Goal: Task Accomplishment & Management: Use online tool/utility

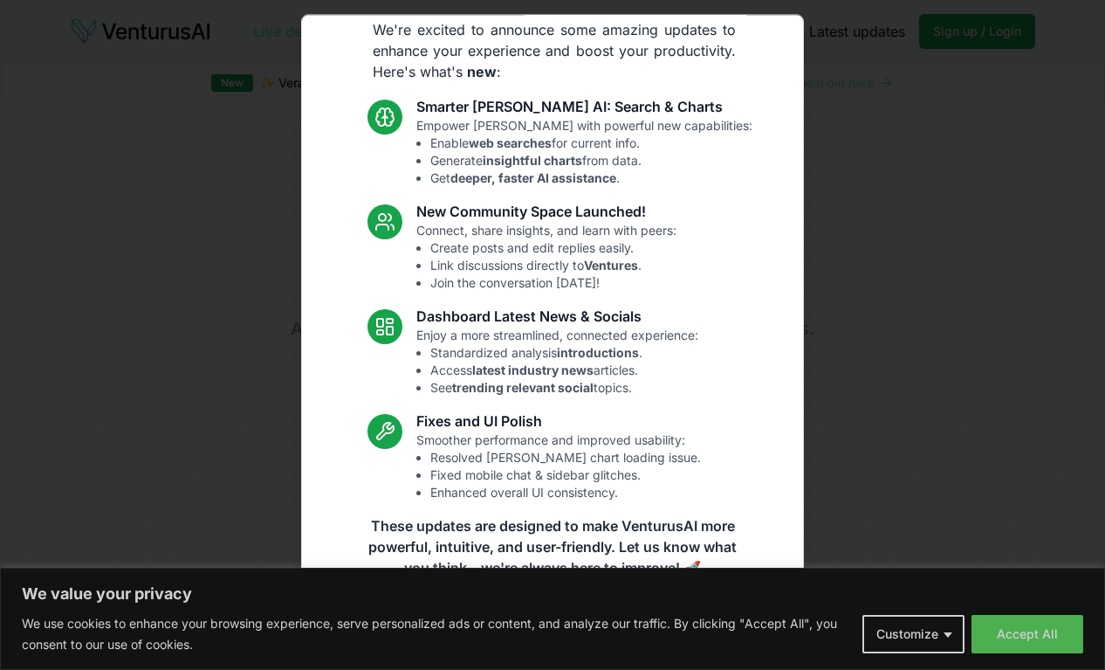
scroll to position [58, 0]
click at [933, 630] on div at bounding box center [552, 335] width 1105 height 670
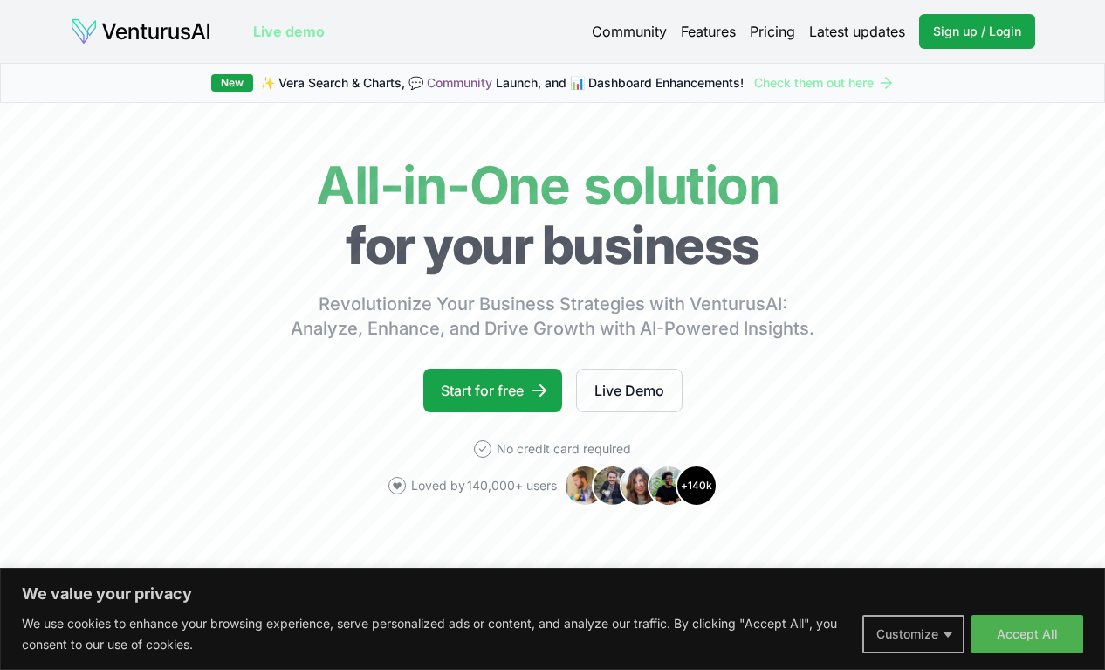
click at [947, 635] on button "Customize" at bounding box center [913, 634] width 102 height 38
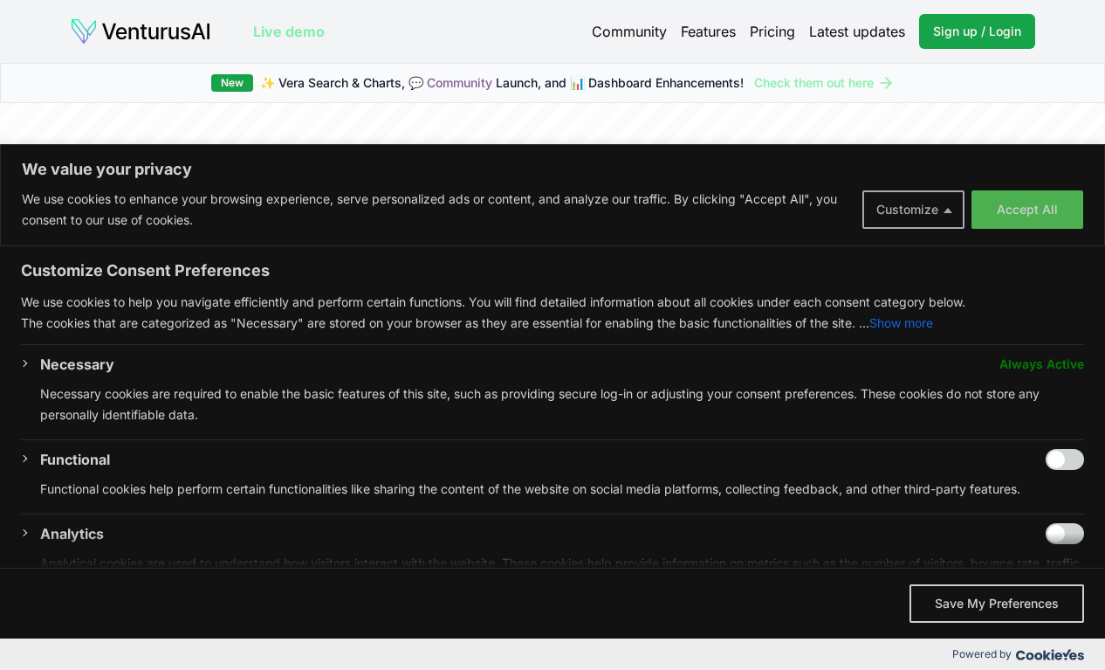
click at [1061, 449] on input "Enable Functional" at bounding box center [1065, 459] width 38 height 21
click at [1070, 449] on input "Disable Functional" at bounding box center [1065, 459] width 38 height 21
checkbox input "false"
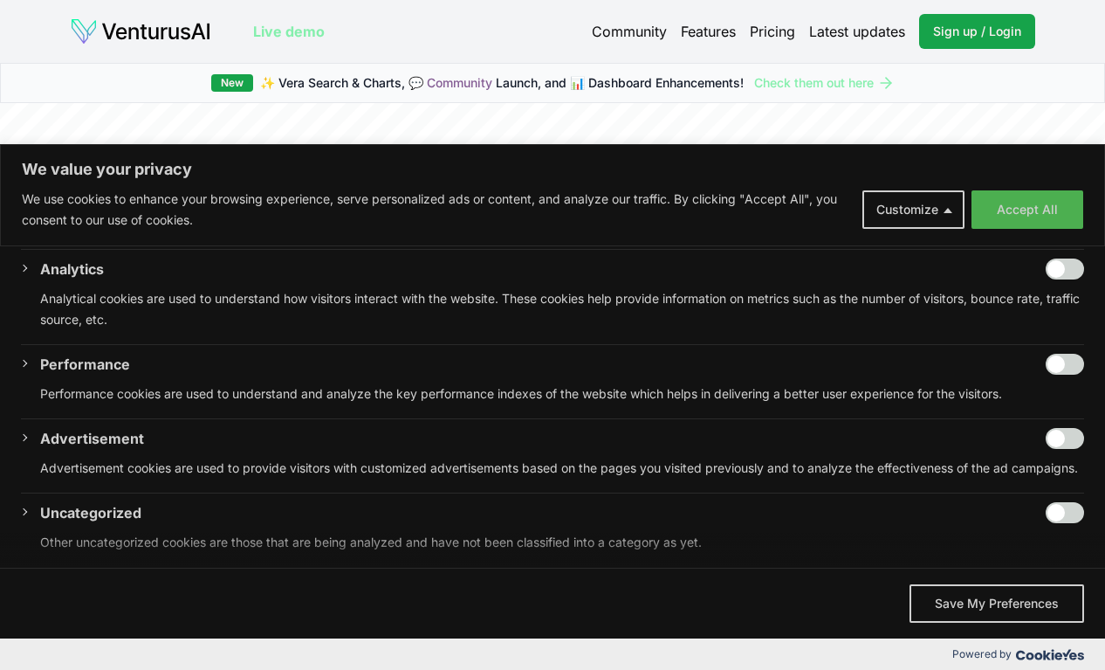
scroll to position [264, 0]
click at [1006, 602] on button "Save My Preferences" at bounding box center [997, 603] width 175 height 38
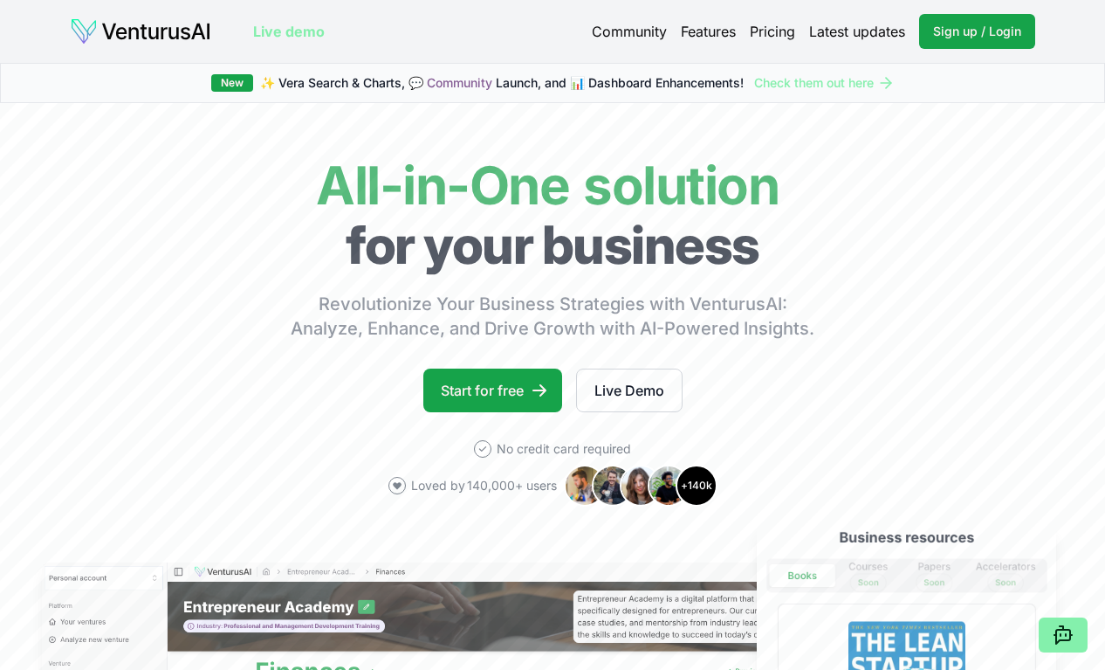
click at [292, 37] on link "Live demo" at bounding box center [289, 31] width 72 height 21
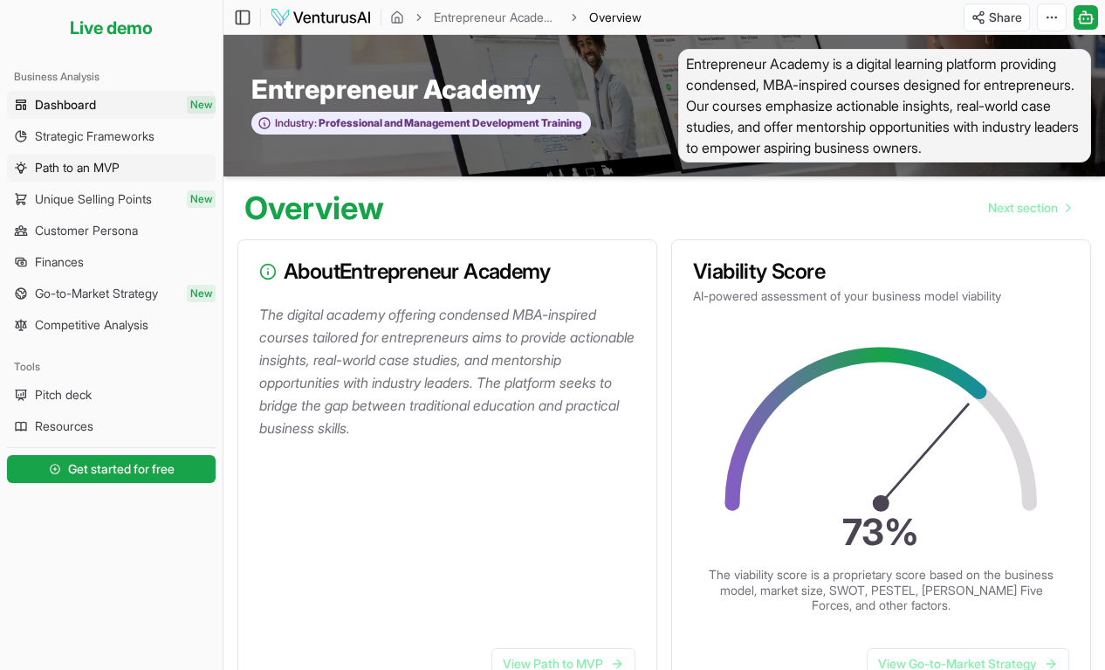
click at [70, 171] on span "Path to an MVP" at bounding box center [77, 167] width 85 height 17
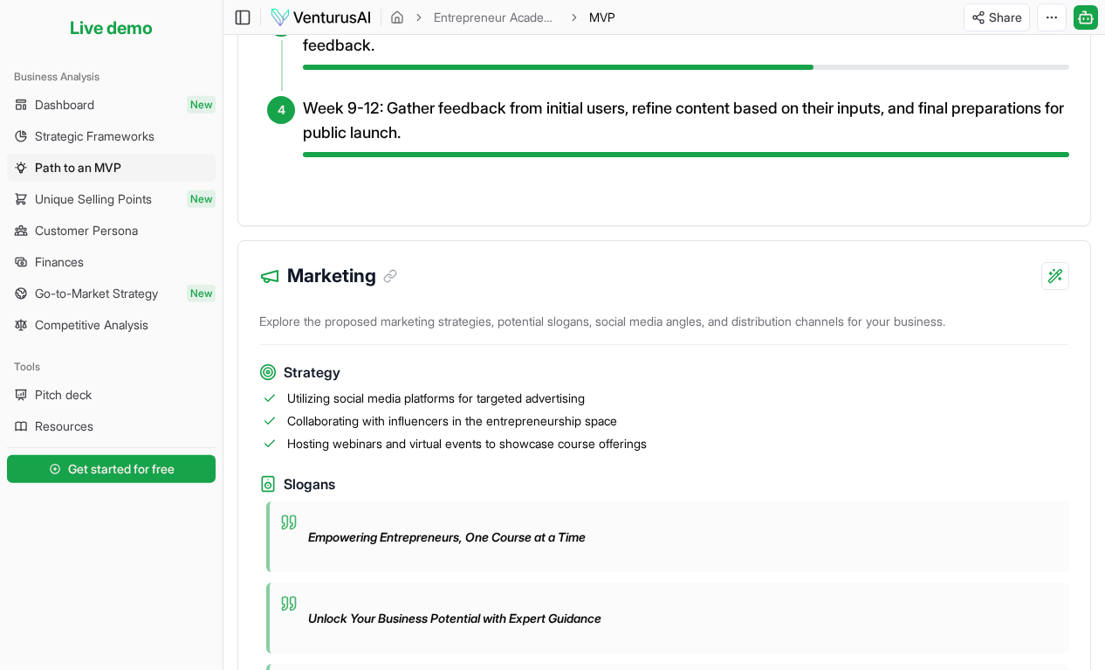
scroll to position [979, 0]
click at [117, 466] on span "Get started for free" at bounding box center [121, 468] width 106 height 17
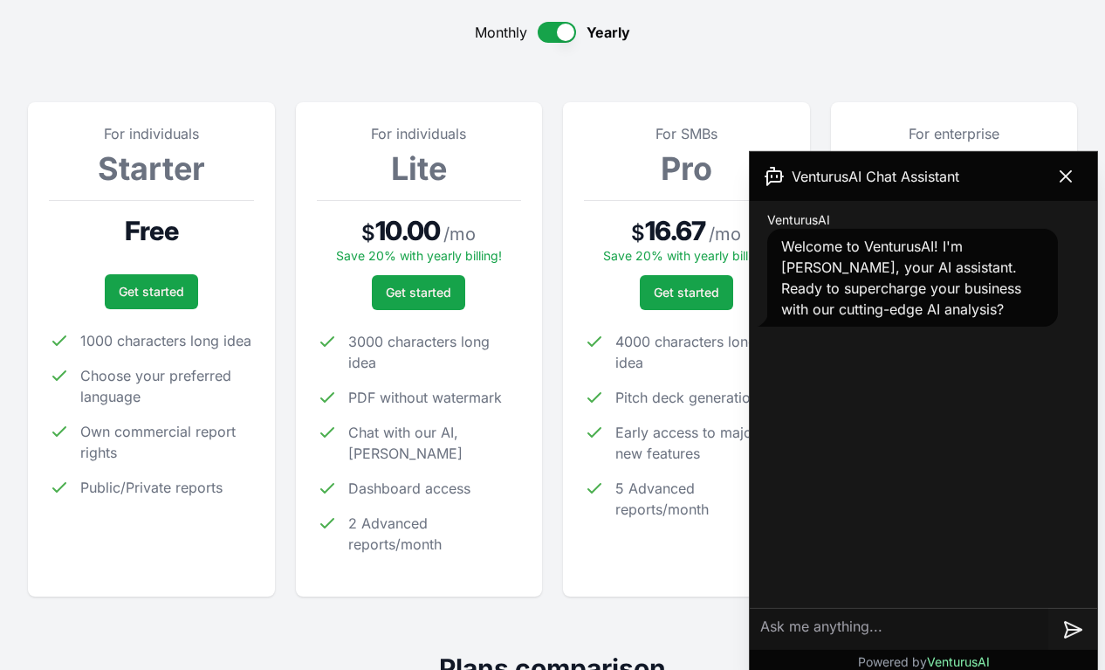
scroll to position [182, 0]
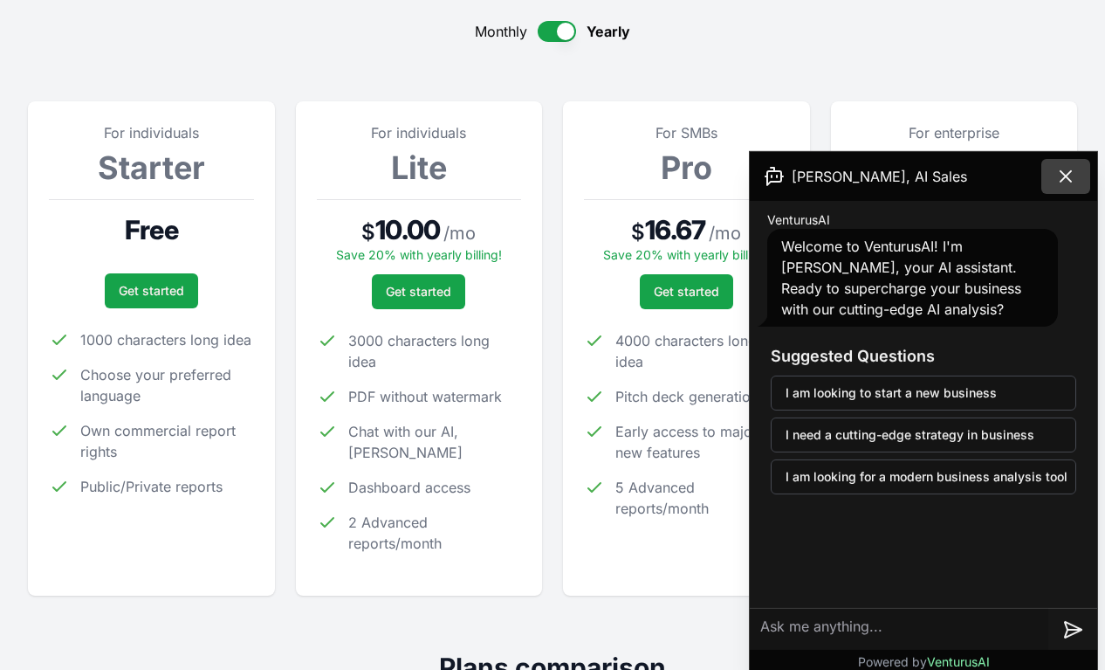
click at [1068, 182] on icon at bounding box center [1065, 176] width 21 height 21
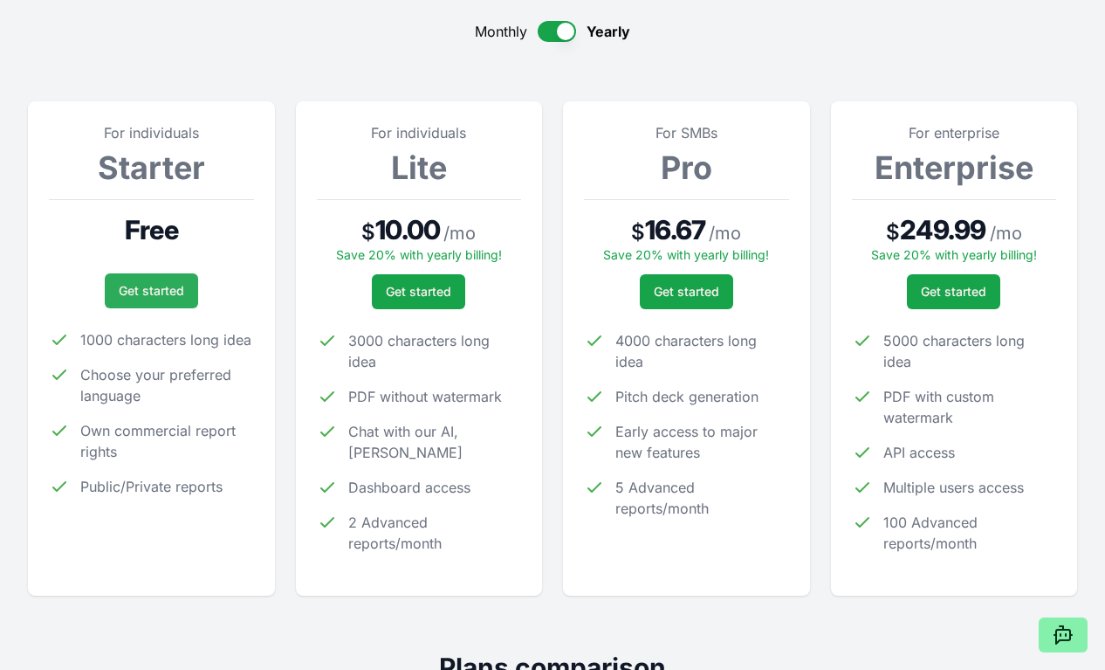
click at [134, 293] on link "Get started" at bounding box center [151, 290] width 93 height 35
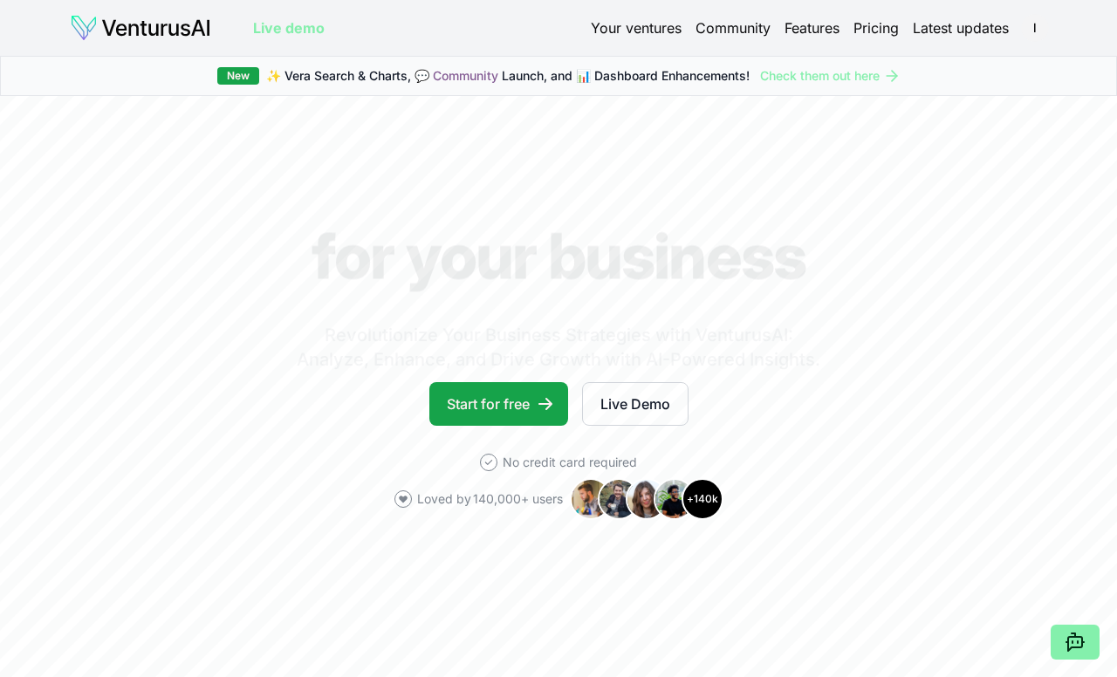
scroll to position [7, 0]
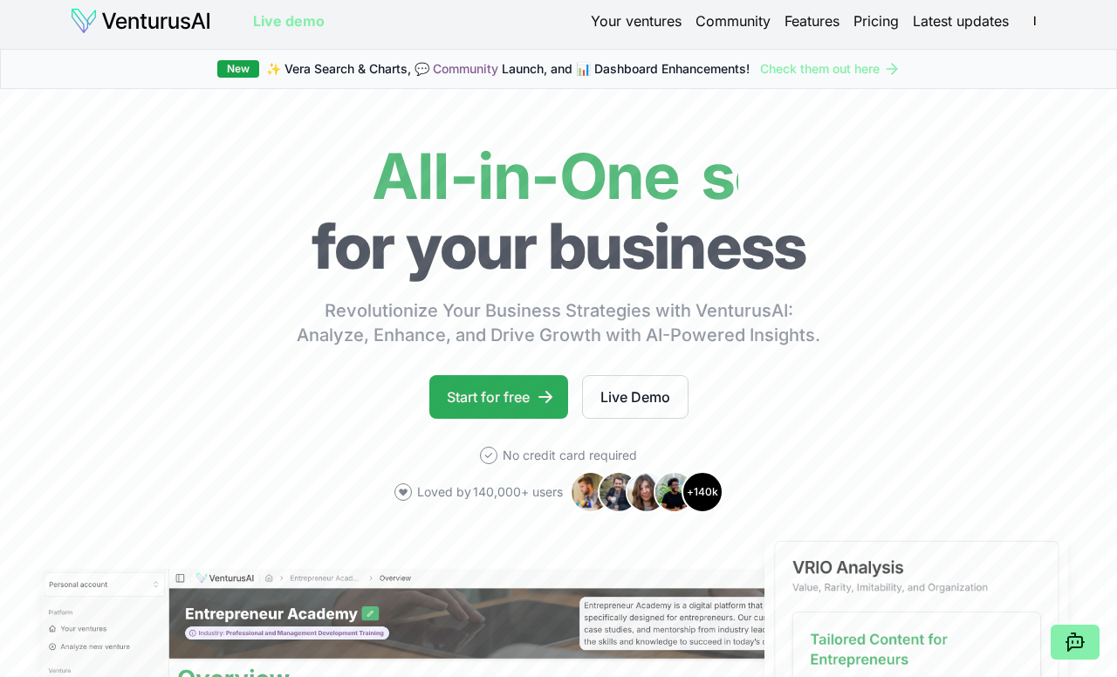
click at [512, 405] on link "Start for free" at bounding box center [498, 397] width 139 height 44
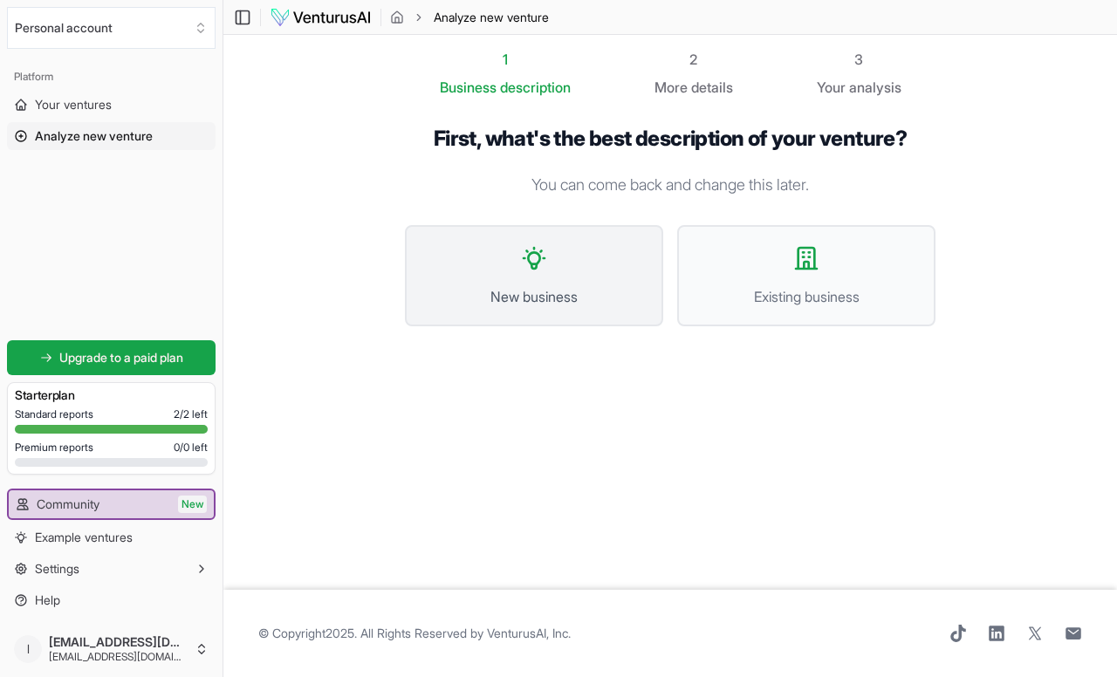
click at [541, 274] on button "New business" at bounding box center [534, 275] width 258 height 101
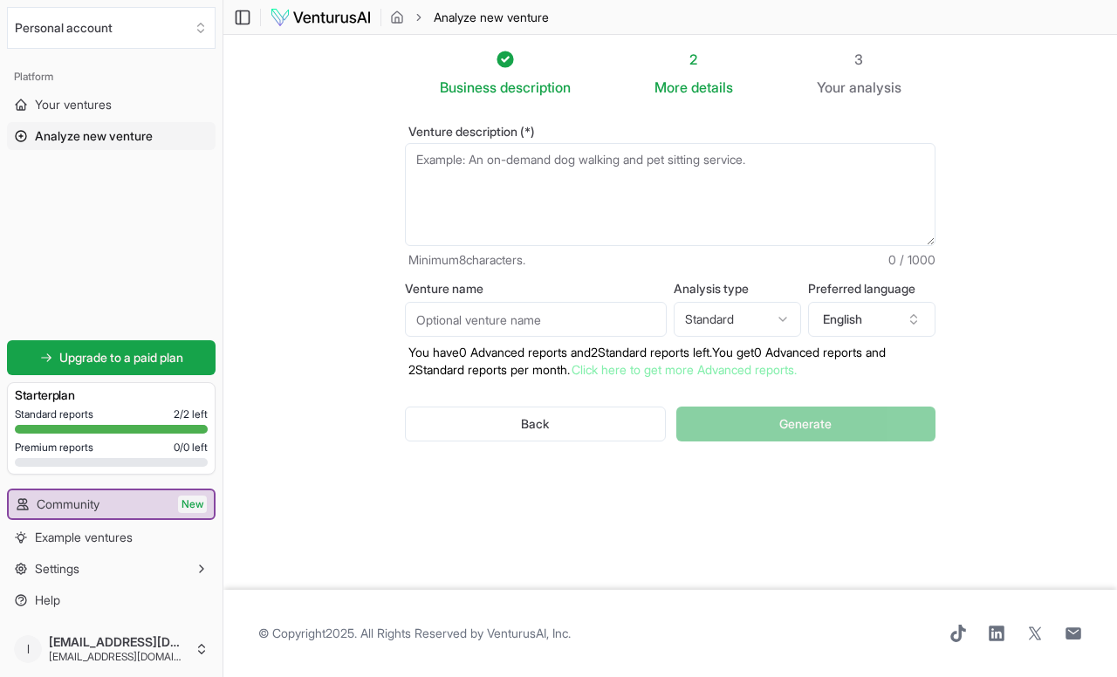
click at [839, 176] on textarea "Venture description (*)" at bounding box center [670, 194] width 531 height 103
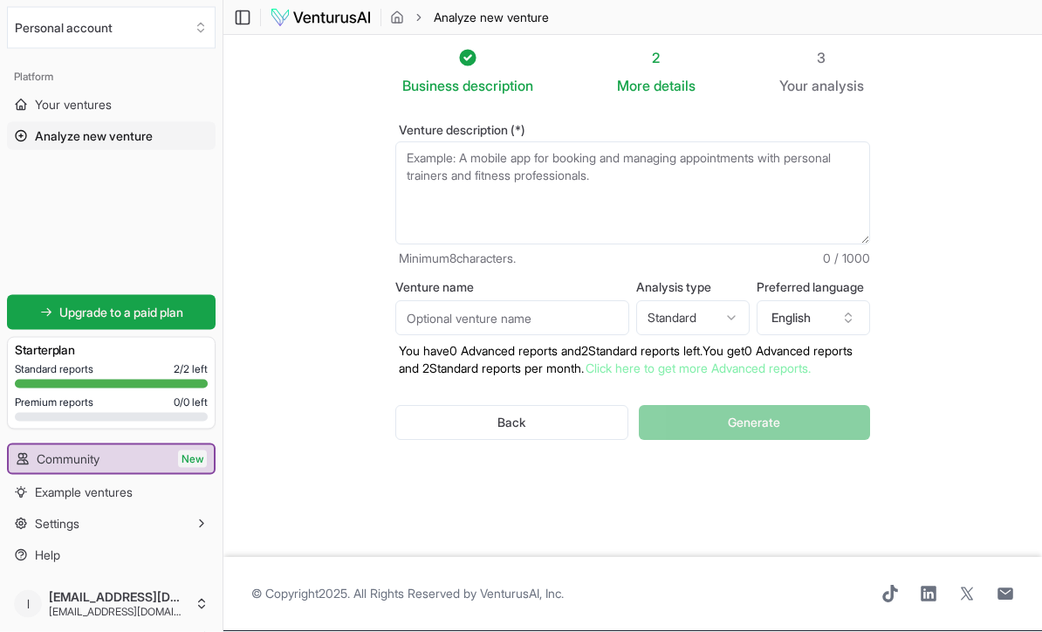
scroll to position [3, 0]
click at [524, 168] on textarea "Venture description (*)" at bounding box center [632, 193] width 475 height 103
paste textarea "The AI Co-Pilot for Insurance Brokers is a bundled set of workflows, tools, and…"
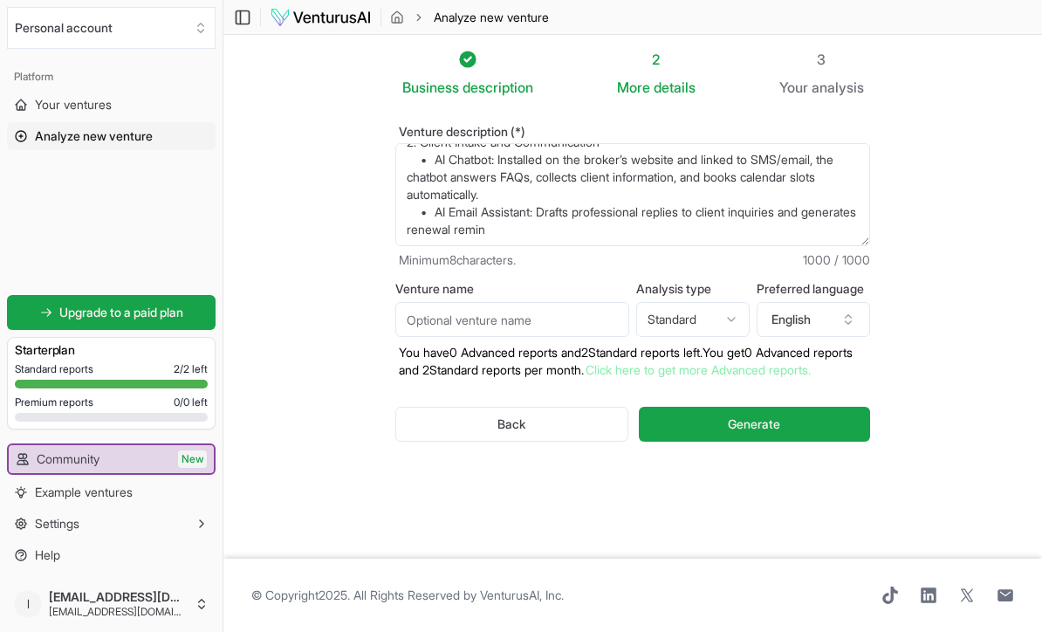
scroll to position [367, 0]
click at [443, 218] on textarea "The AI Co-Pilot for Insurance Brokers is a bundled set of workflows, tools, and…" at bounding box center [632, 194] width 475 height 103
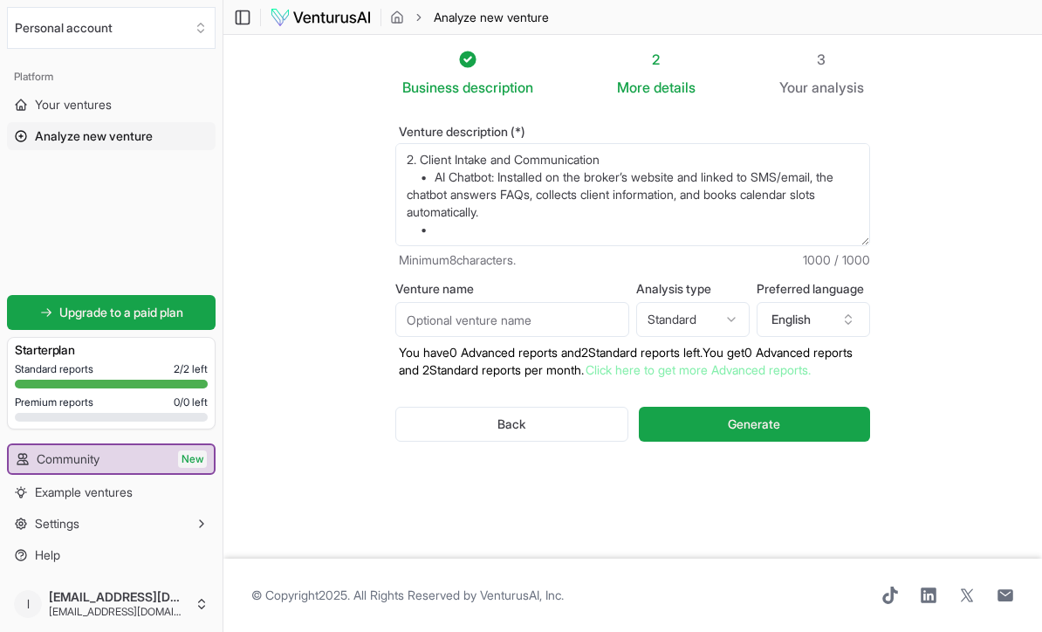
scroll to position [349, 0]
type textarea "The AI Co-Pilot for Insurance Brokers is a bundled set of workflows, tools, and…"
click at [503, 317] on input "Venture name" at bounding box center [512, 319] width 234 height 35
click at [470, 324] on input "Venture name" at bounding box center [512, 319] width 234 height 35
paste input "AI Co-Pilot for Insurance Brokers"
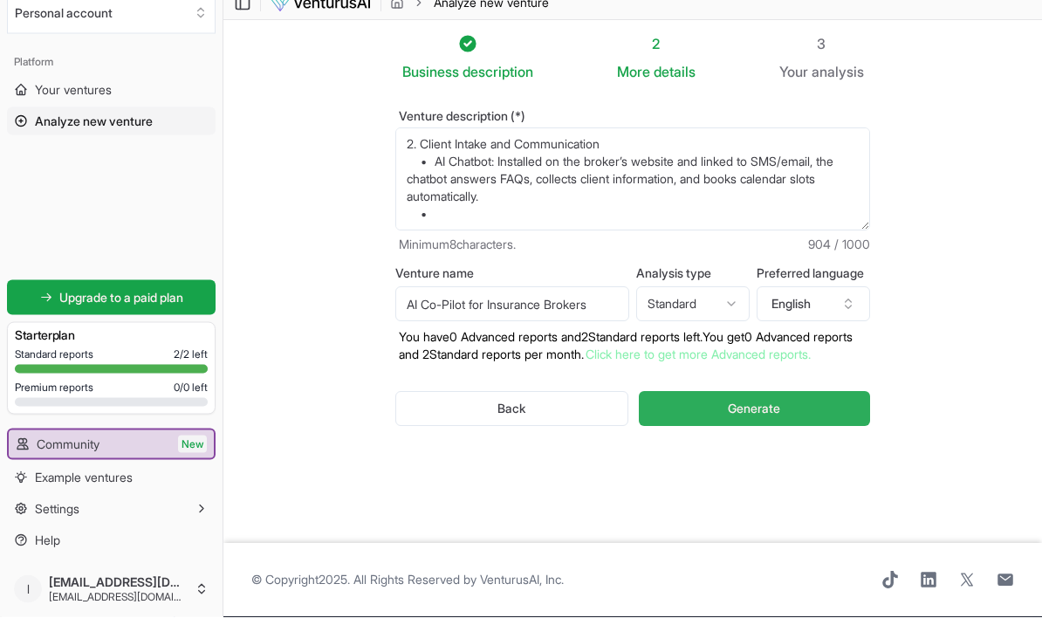
type input "AI Co-Pilot for Insurance Brokers"
click at [766, 427] on span "Generate" at bounding box center [754, 424] width 52 height 17
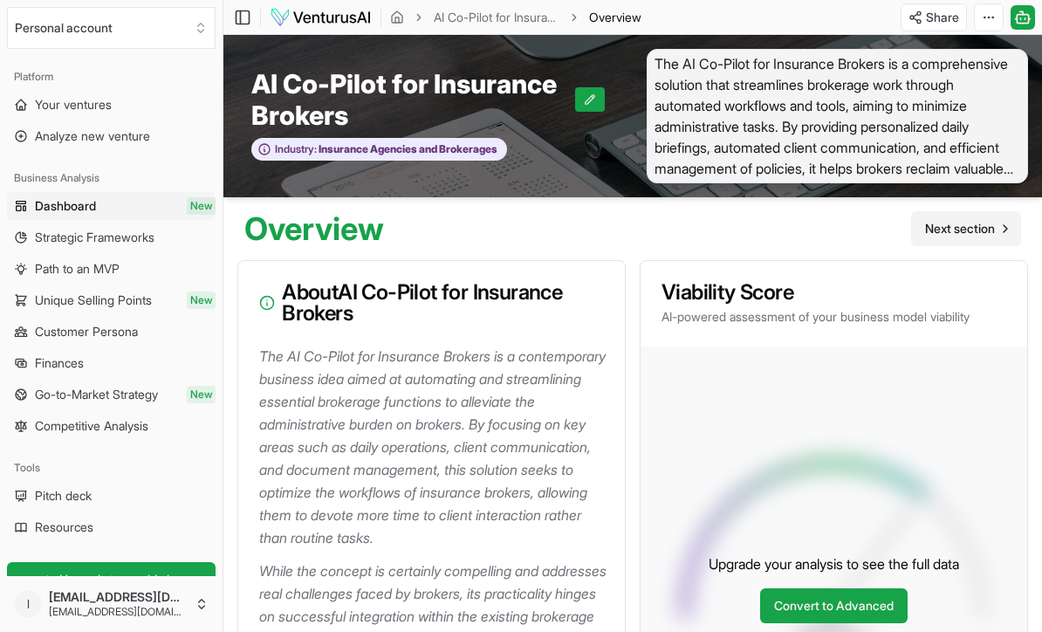
click at [986, 225] on span "Next section" at bounding box center [960, 228] width 70 height 17
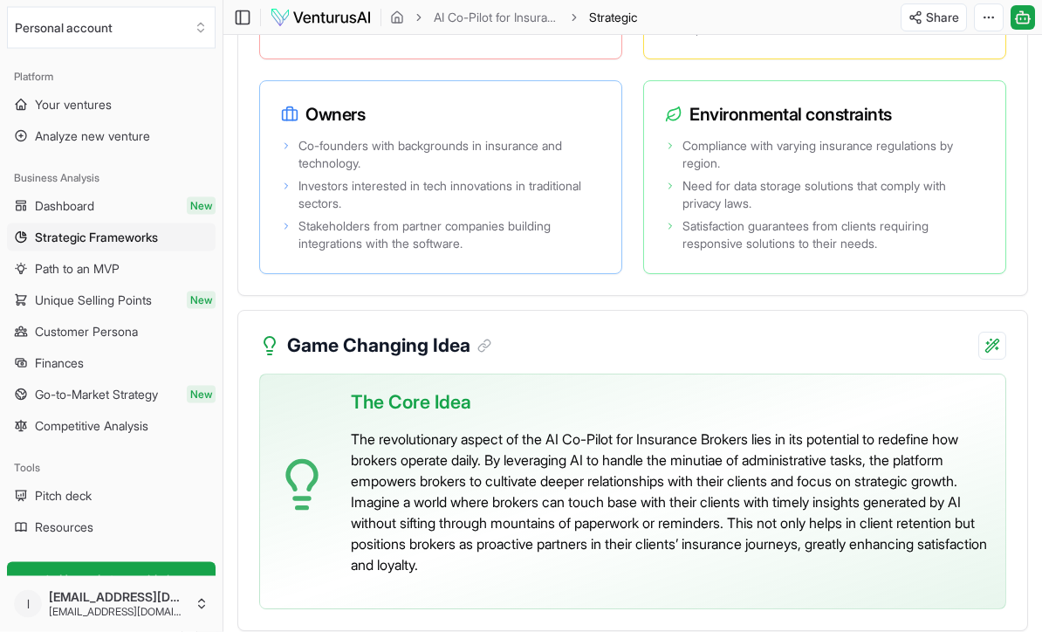
scroll to position [4128, 0]
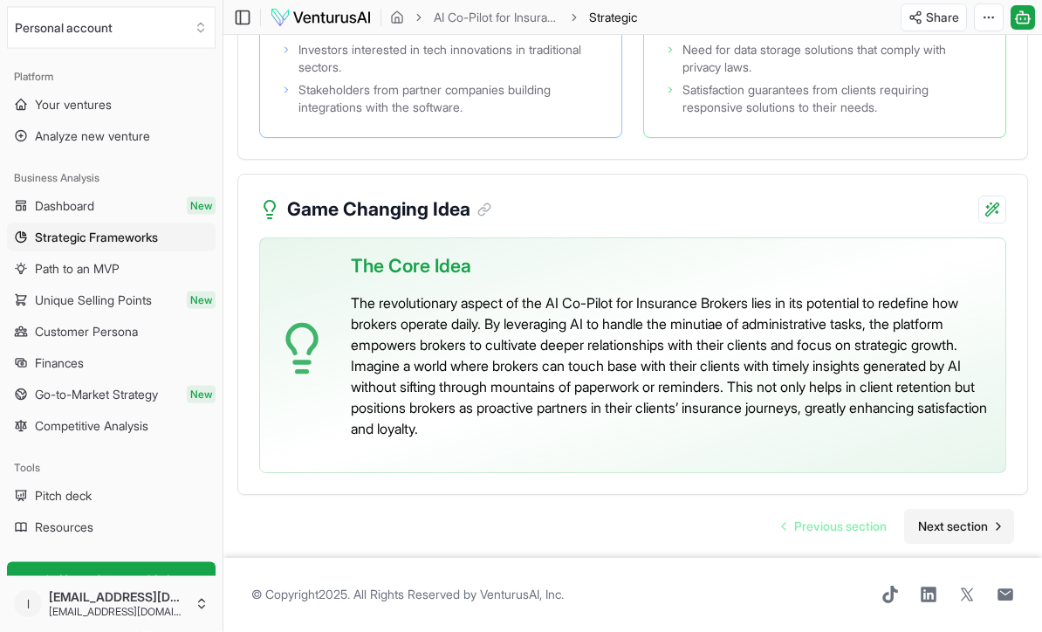
click at [977, 536] on span "Next section" at bounding box center [953, 527] width 70 height 17
